Goal: Information Seeking & Learning: Learn about a topic

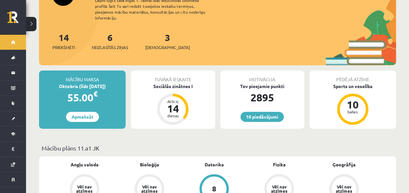
scroll to position [33, 0]
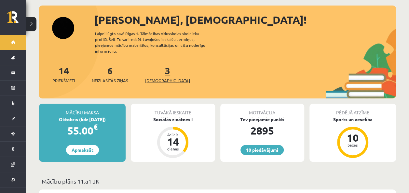
click at [156, 65] on link "3 Ieskaites" at bounding box center [167, 74] width 45 height 19
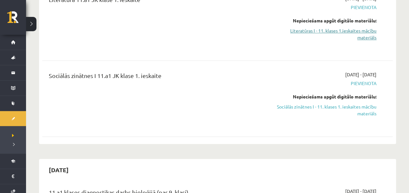
scroll to position [260, 0]
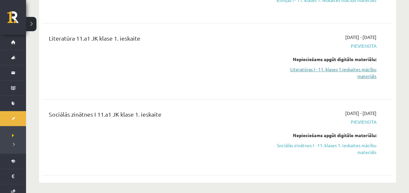
click at [355, 72] on link "Literatūras I - 11. klases 1.ieskaites mācību materiāls" at bounding box center [324, 73] width 103 height 14
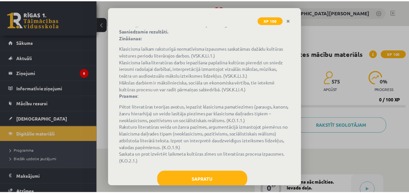
scroll to position [85, 0]
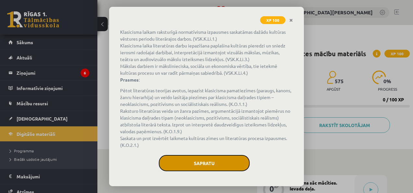
click at [220, 164] on button "Sapratu" at bounding box center [204, 163] width 91 height 16
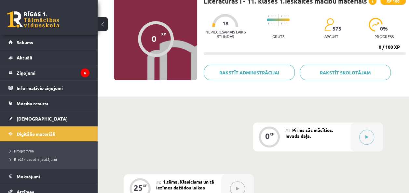
scroll to position [0, 0]
